Goal: Find specific page/section: Find specific page/section

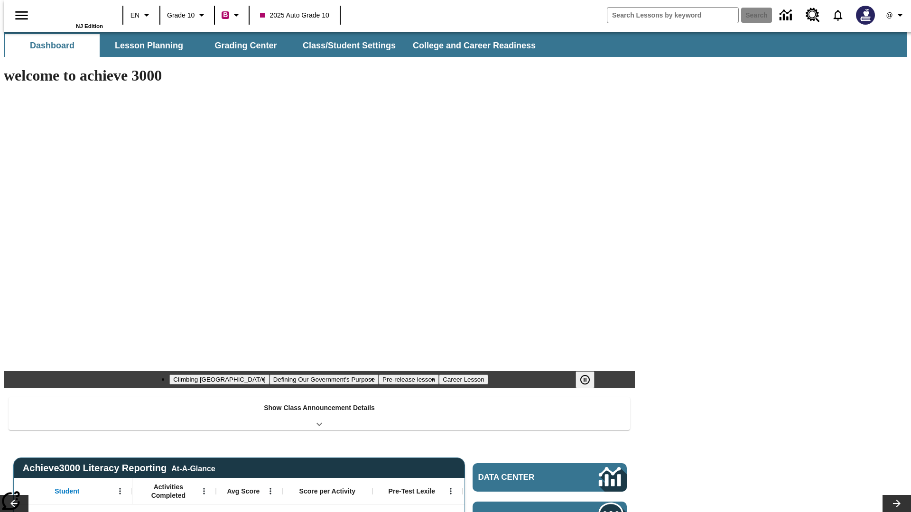
type input "-1"
click at [242, 46] on button "Grading Center" at bounding box center [245, 45] width 95 height 23
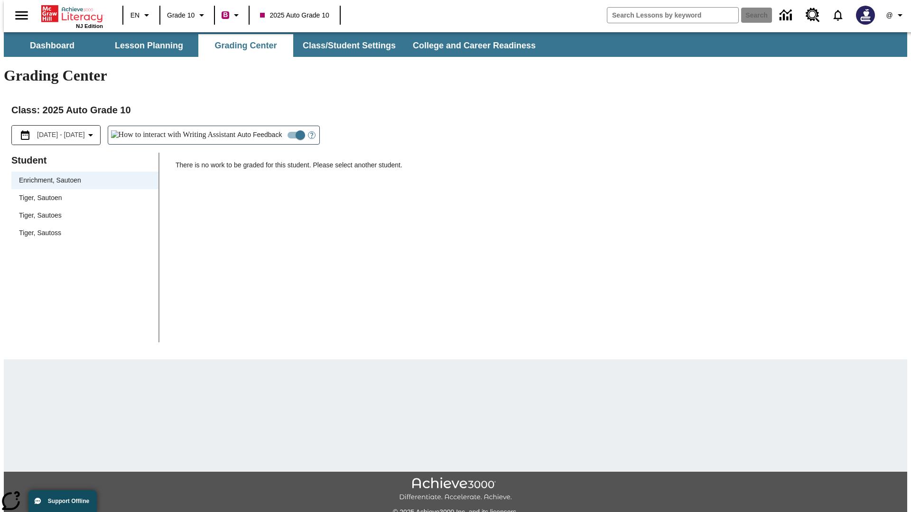
click at [82, 193] on span "Tiger, Sautoen" at bounding box center [85, 198] width 132 height 10
click at [310, 133] on icon "Open Help for Writing Assistant" at bounding box center [311, 135] width 3 height 5
